Goal: Task Accomplishment & Management: Use online tool/utility

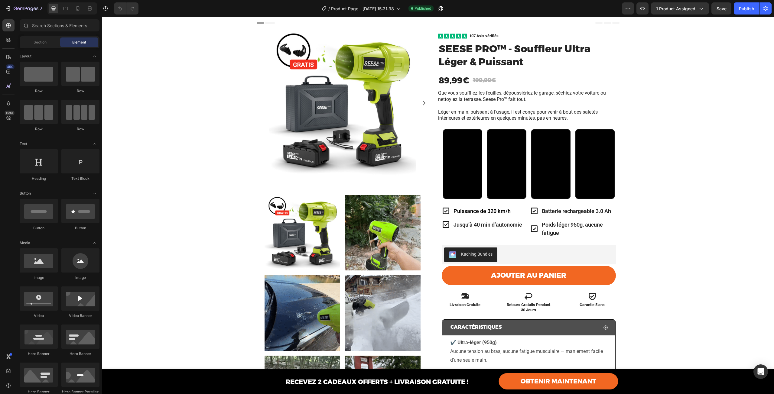
scroll to position [415, 0]
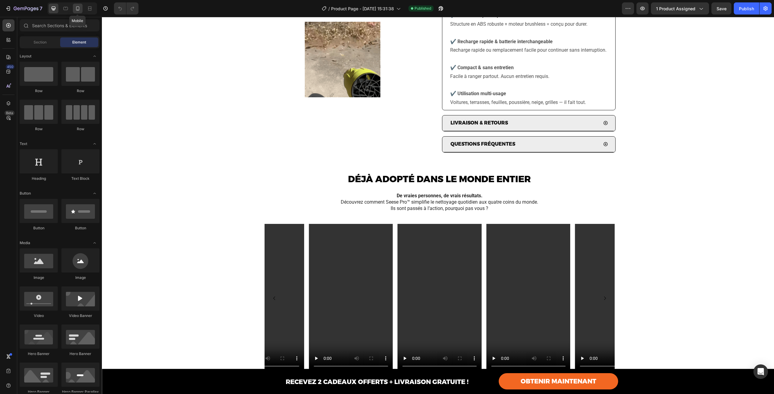
drag, startPoint x: 289, startPoint y: 67, endPoint x: 77, endPoint y: 9, distance: 219.2
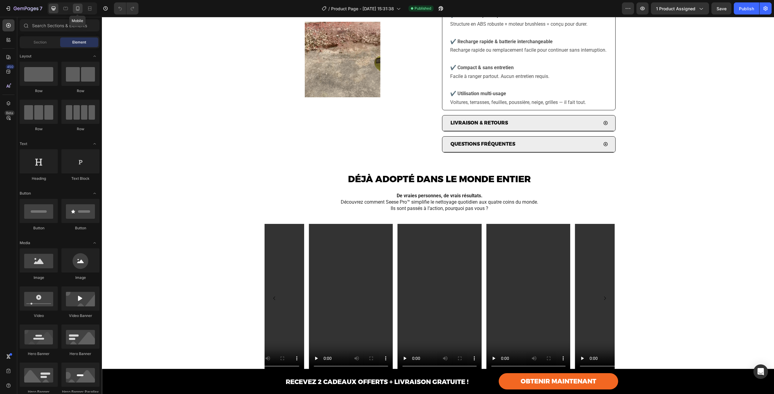
click at [77, 9] on icon at bounding box center [78, 8] width 6 height 6
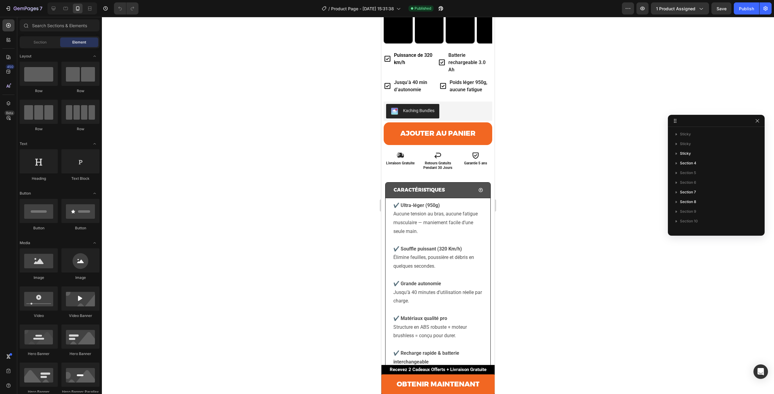
scroll to position [319, 0]
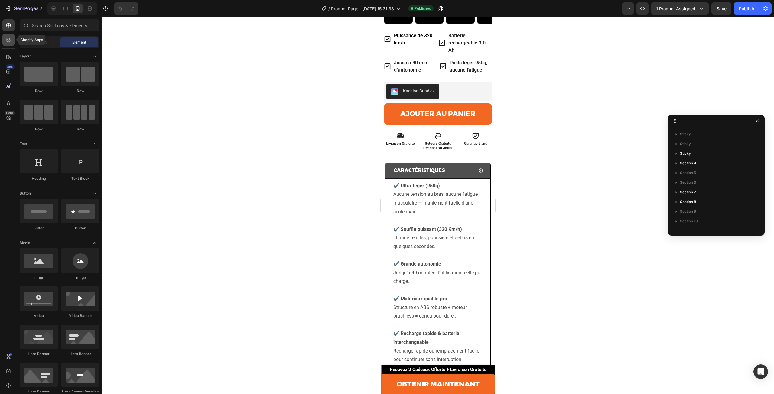
click at [8, 38] on icon at bounding box center [8, 39] width 2 height 2
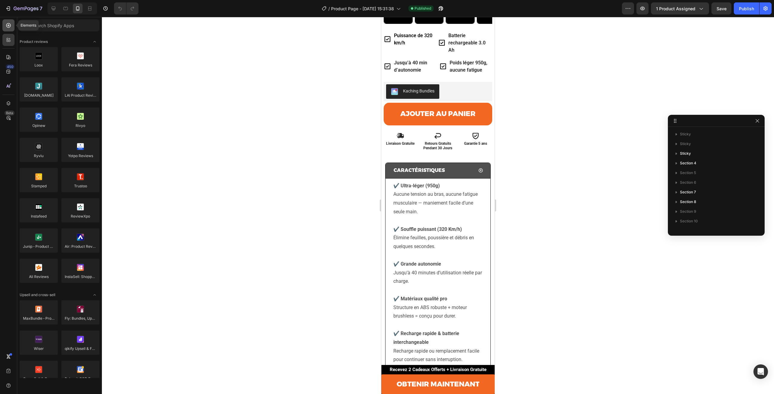
click at [5, 25] on icon at bounding box center [8, 25] width 6 height 6
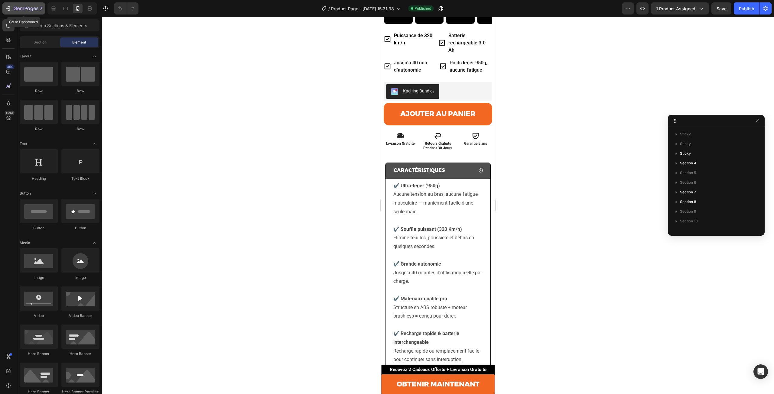
click at [9, 11] on icon "button" at bounding box center [8, 8] width 6 height 6
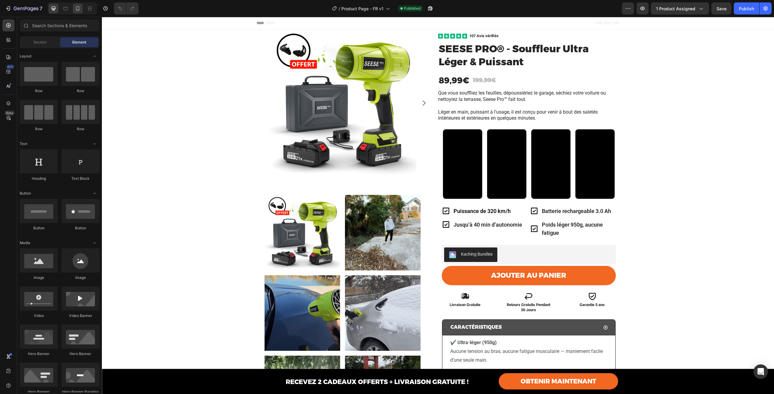
click at [77, 9] on icon at bounding box center [77, 8] width 3 height 4
